Goal: Information Seeking & Learning: Learn about a topic

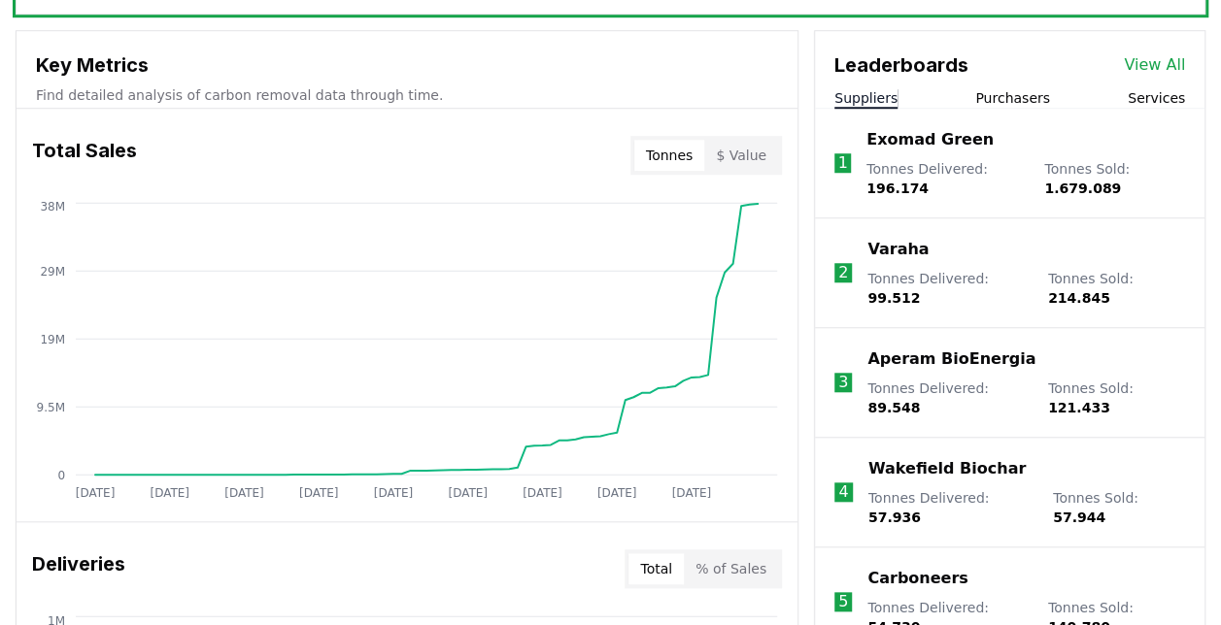
scroll to position [653, 0]
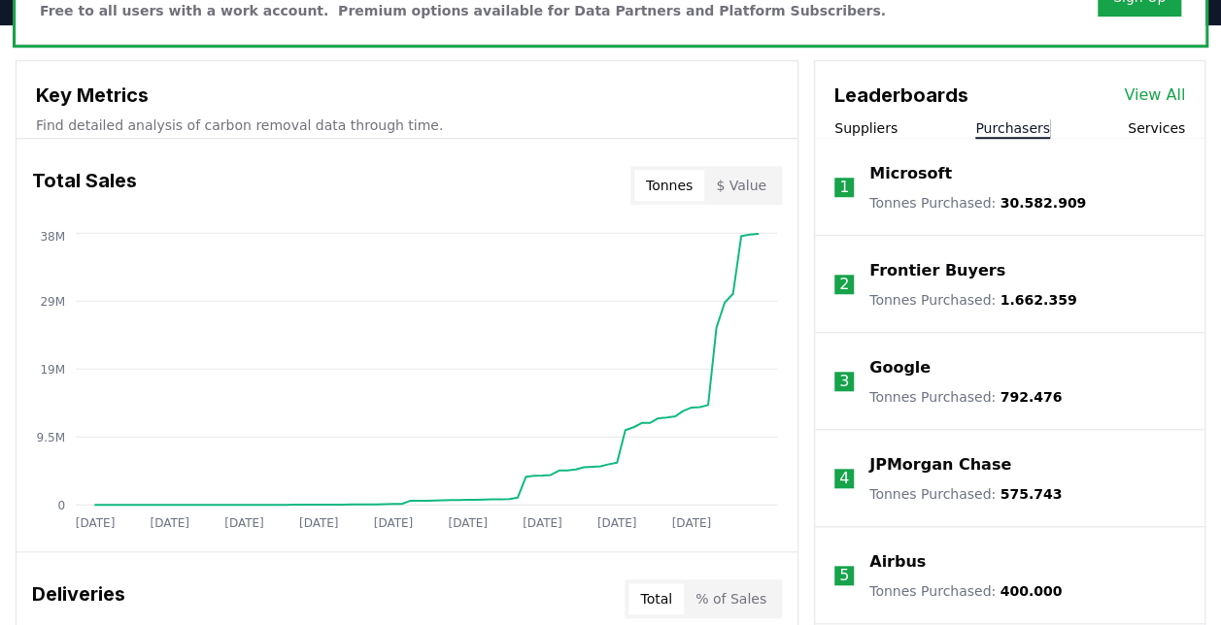
click at [1010, 132] on button "Purchasers" at bounding box center [1012, 127] width 75 height 19
click at [911, 167] on p "Microsoft" at bounding box center [910, 173] width 83 height 23
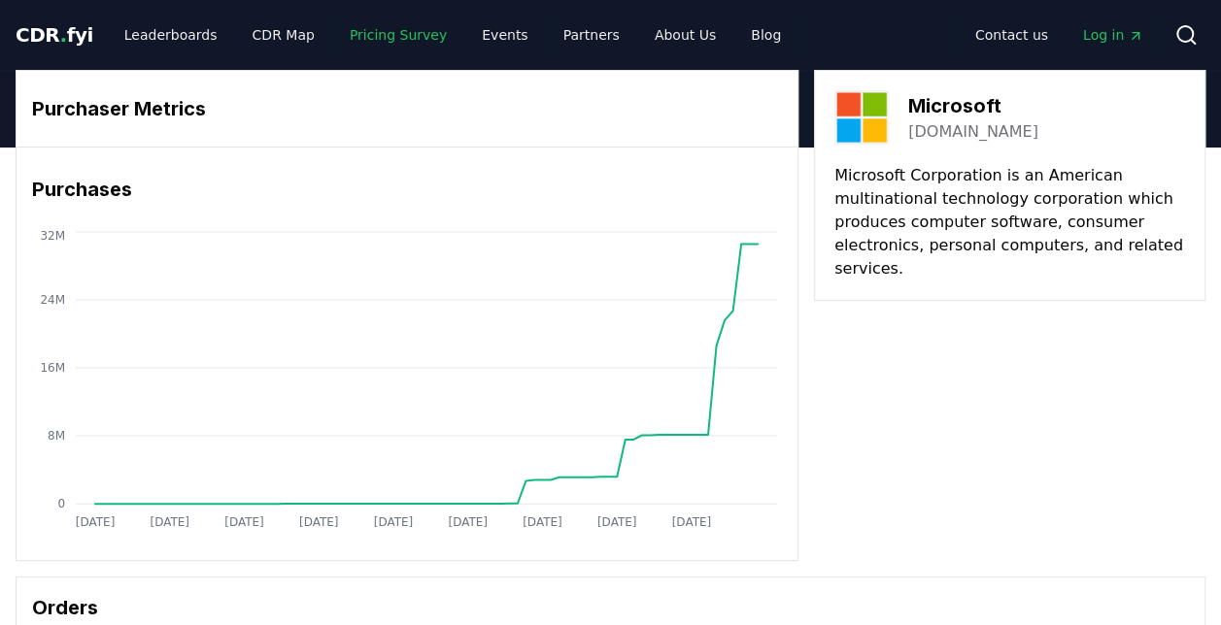
click at [371, 43] on link "Pricing Survey" at bounding box center [398, 34] width 128 height 35
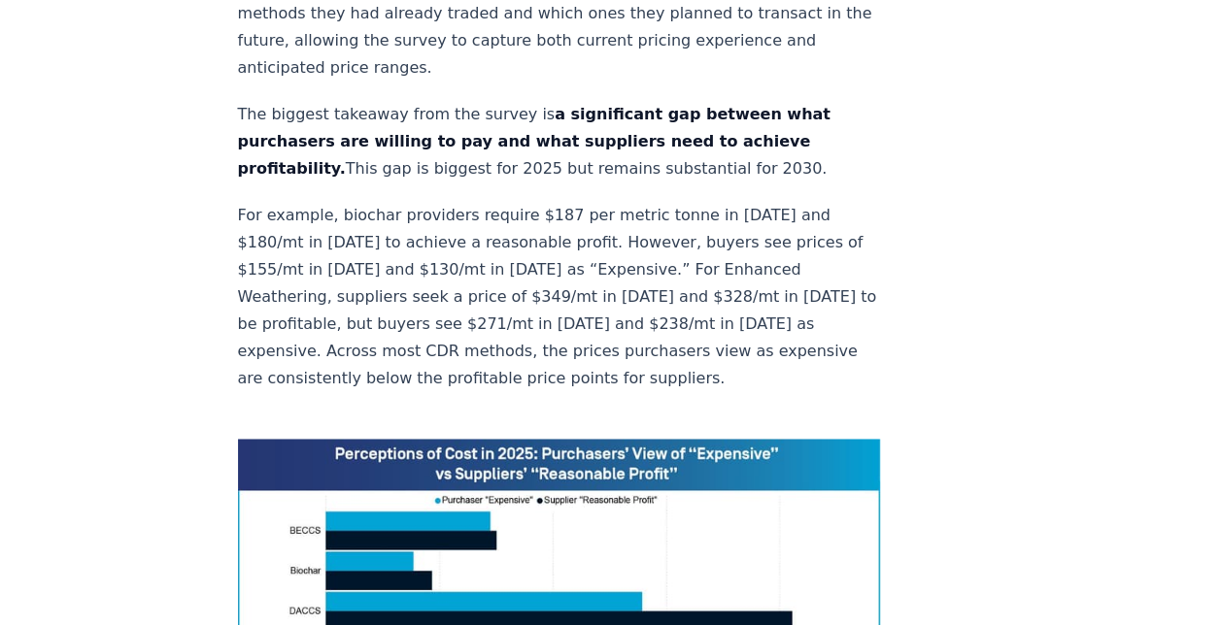
scroll to position [1263, 0]
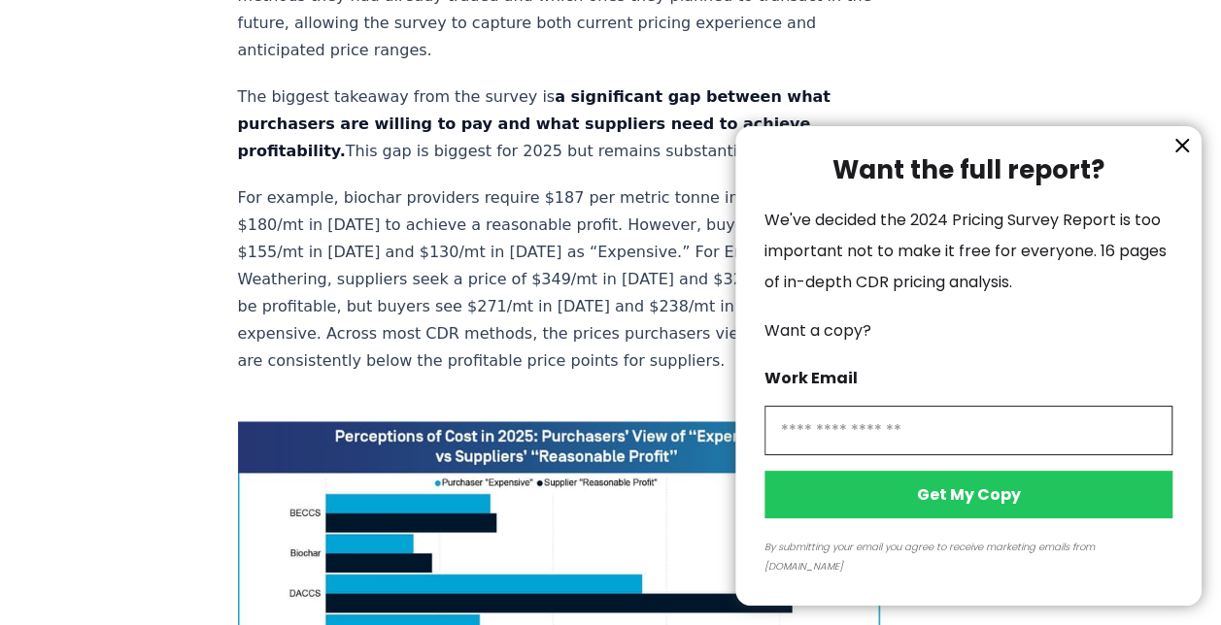
click at [64, 364] on div at bounding box center [610, 312] width 1221 height 625
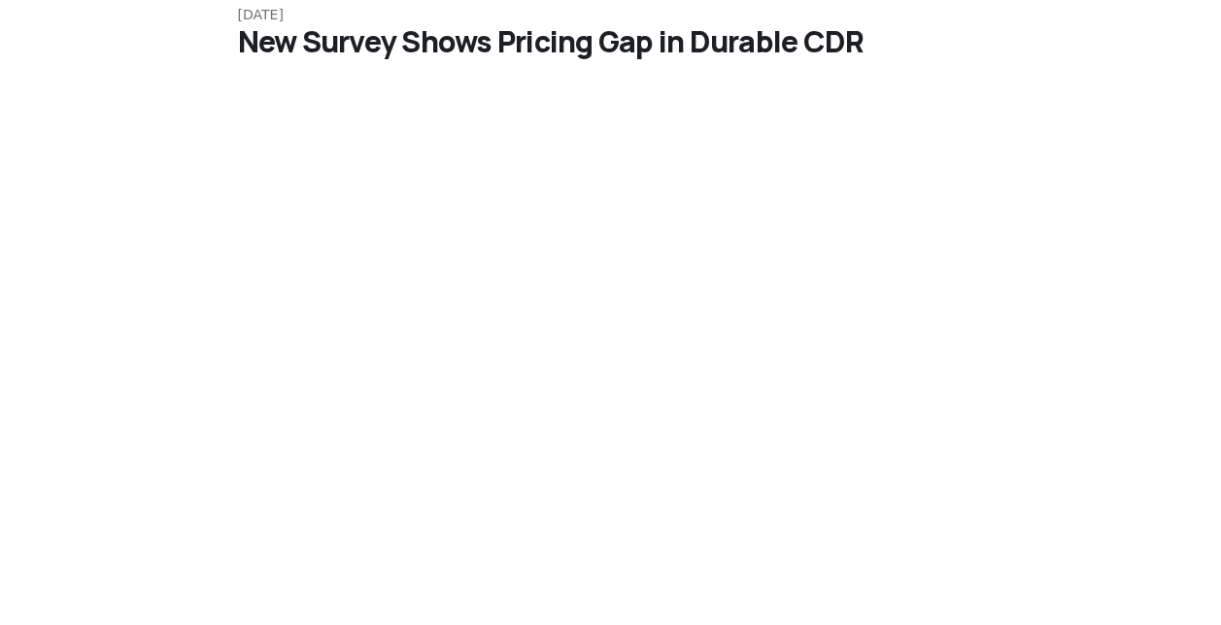
scroll to position [0, 0]
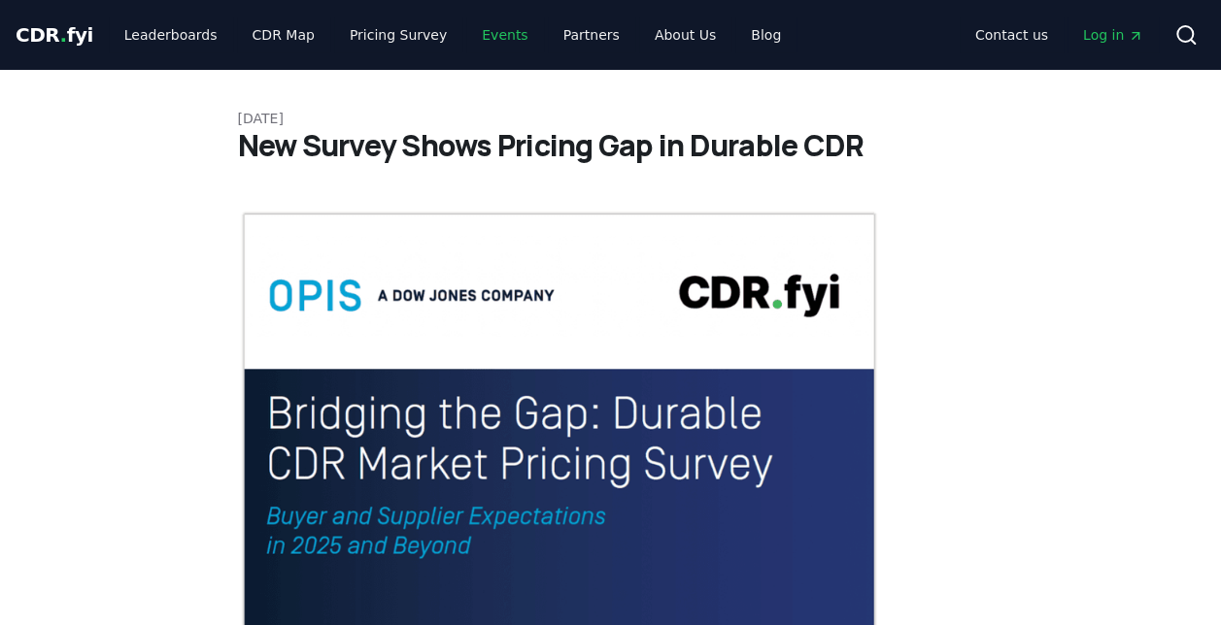
click at [488, 33] on link "Events" at bounding box center [504, 34] width 77 height 35
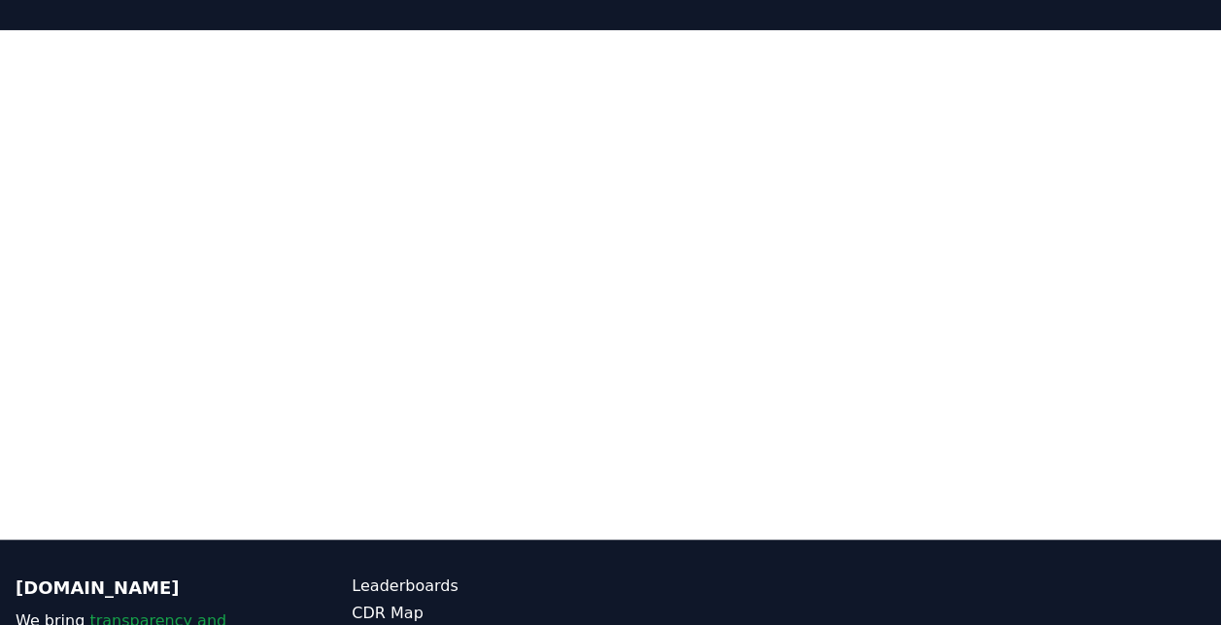
scroll to position [129, 0]
